Goal: Information Seeking & Learning: Learn about a topic

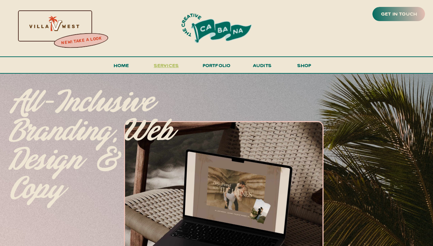
click at [172, 64] on span "services" at bounding box center [166, 65] width 25 height 7
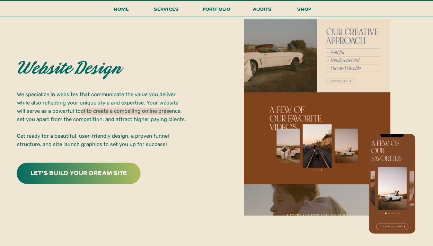
scroll to position [1266, 0]
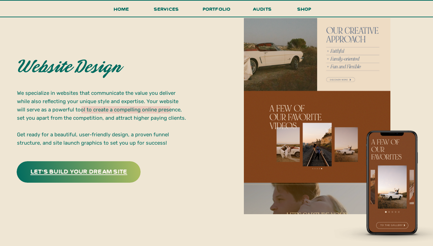
click at [81, 172] on h3 "let's build your dream site" at bounding box center [79, 171] width 108 height 11
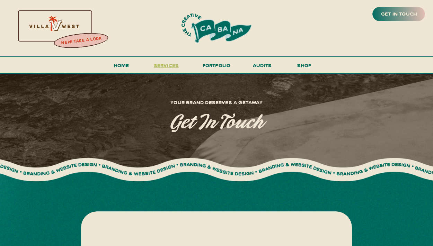
click at [162, 66] on span "services" at bounding box center [166, 65] width 25 height 7
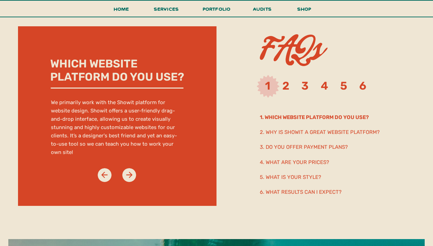
scroll to position [3532, 0]
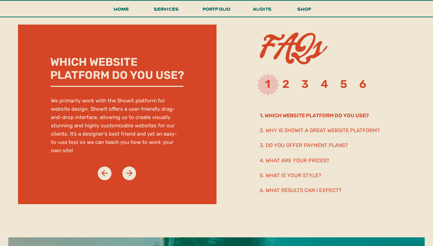
click at [277, 149] on h2 "3. Do you offer payment plans?" at bounding box center [335, 145] width 150 height 8
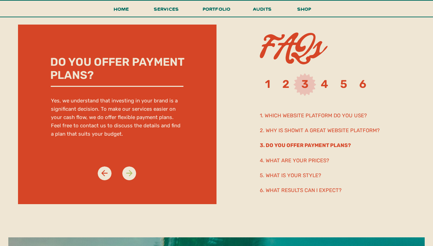
click at [125, 173] on icon at bounding box center [129, 173] width 9 height 9
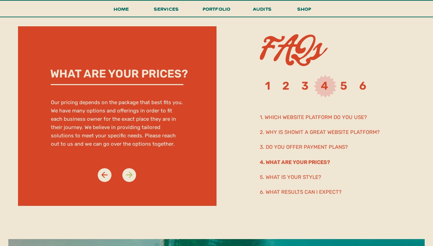
click at [126, 173] on div "FAQs" at bounding box center [216, 116] width 415 height 246
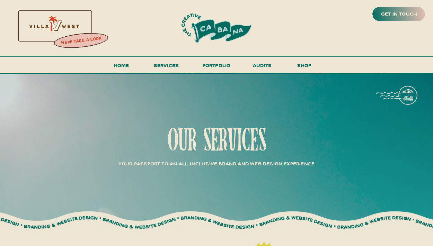
scroll to position [0, 0]
click at [222, 65] on h3 "portfolio" at bounding box center [216, 67] width 33 height 13
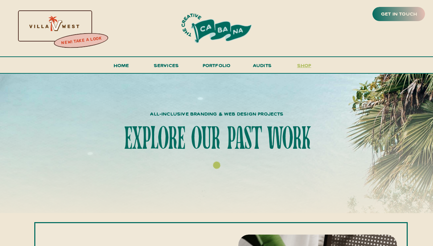
click at [308, 61] on h3 "shop" at bounding box center [303, 67] width 33 height 12
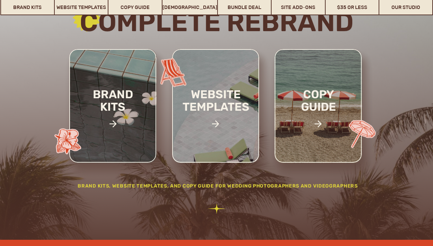
scroll to position [108, 0]
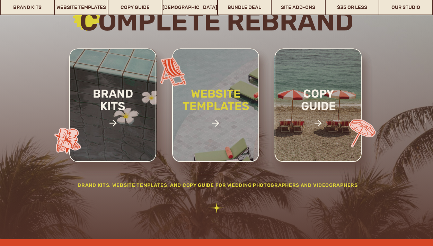
click at [221, 123] on h2 "website templates" at bounding box center [215, 108] width 91 height 40
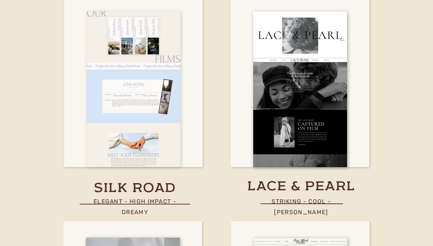
scroll to position [2749, 0]
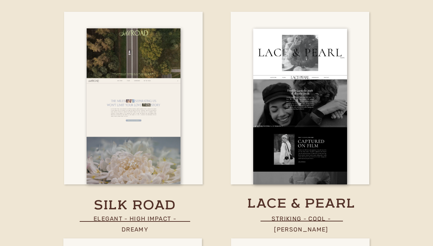
click at [143, 222] on line at bounding box center [135, 222] width 110 height 0
click at [143, 218] on p "elegant - high impact - dreamy" at bounding box center [134, 219] width 111 height 10
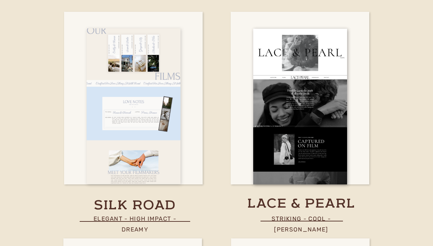
click at [143, 117] on div at bounding box center [134, 106] width 94 height 156
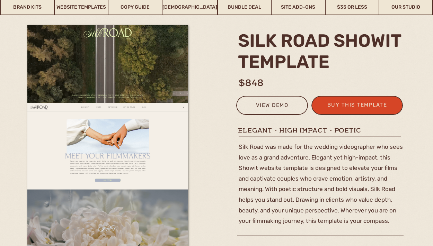
scroll to position [66, 0]
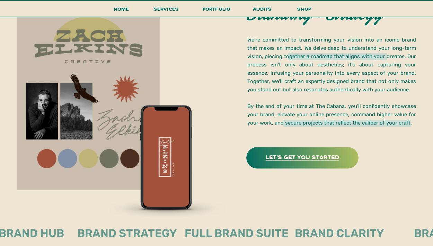
scroll to position [2, 0]
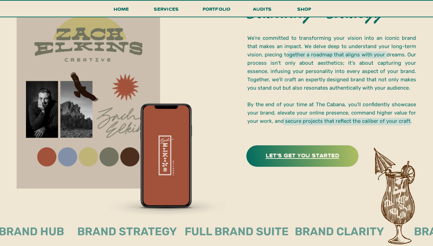
click at [278, 154] on h3 "let's get you started" at bounding box center [302, 154] width 96 height 9
